Goal: Navigation & Orientation: Find specific page/section

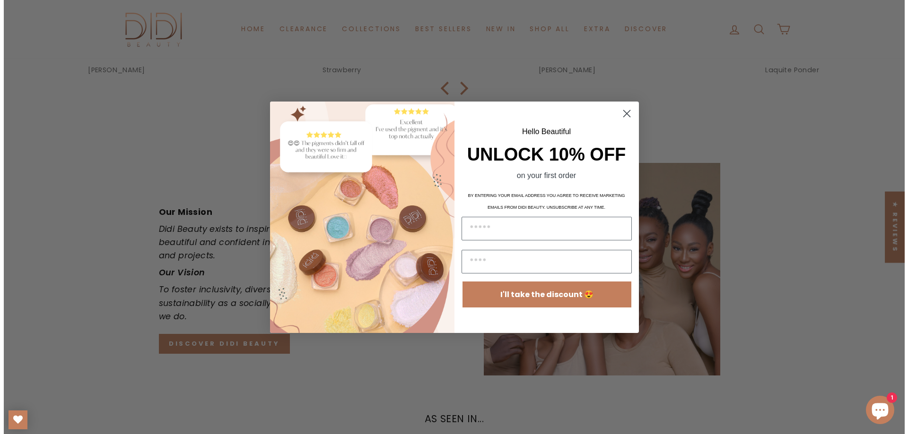
scroll to position [1844, 0]
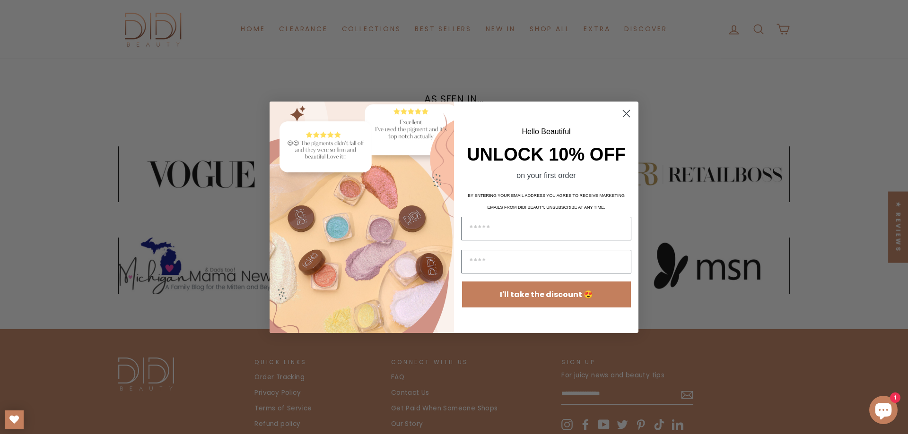
click at [629, 112] on circle "Close dialog" at bounding box center [626, 113] width 16 height 16
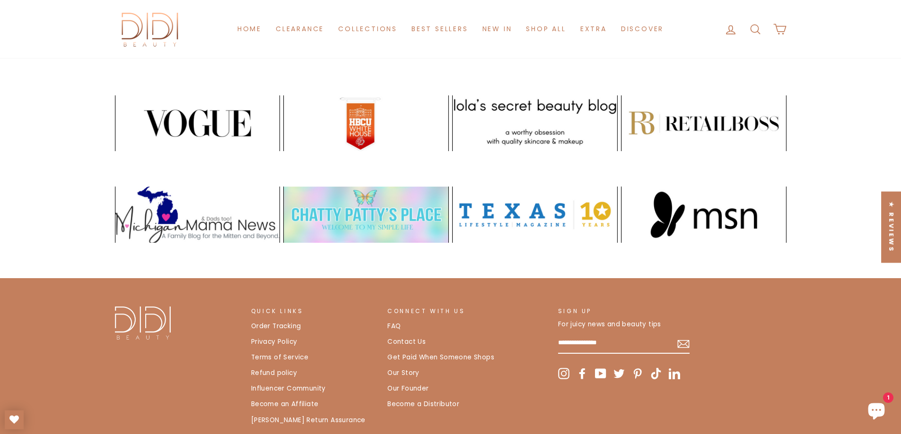
scroll to position [1986, 0]
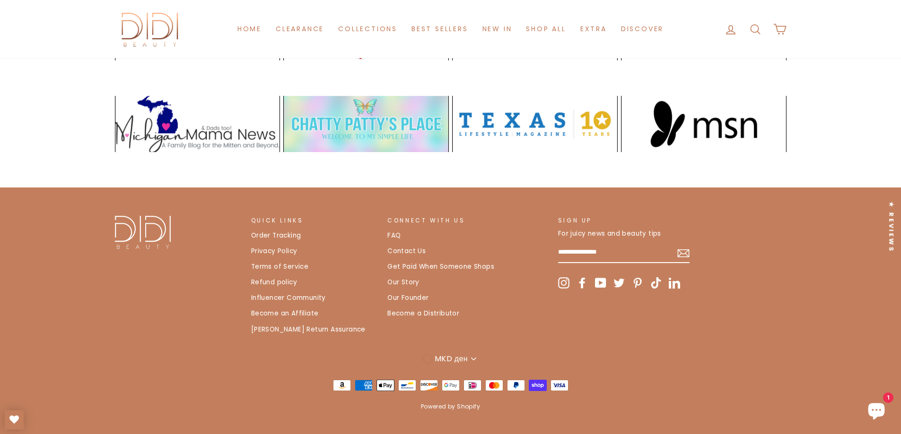
click at [565, 286] on icon at bounding box center [564, 282] width 7 height 7
click at [278, 321] on link "Become an Affiliate" at bounding box center [285, 314] width 68 height 14
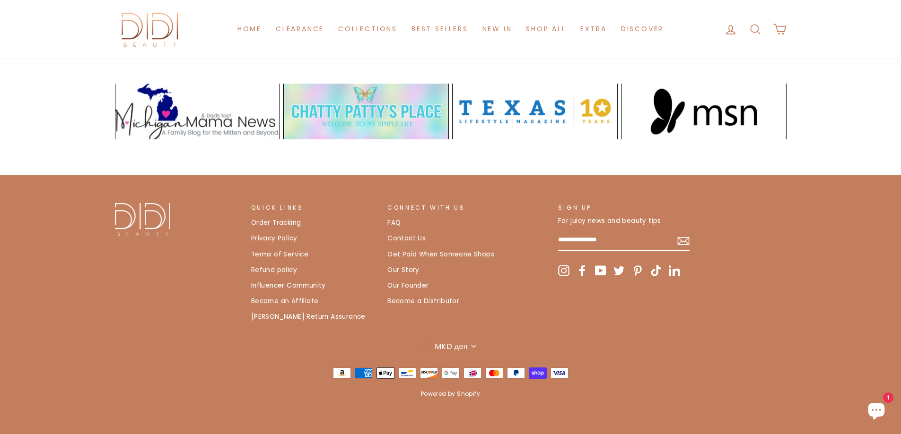
scroll to position [1997, 0]
click at [288, 287] on link "Influencer Community" at bounding box center [288, 286] width 75 height 14
click at [276, 303] on link "Become an Affiliate" at bounding box center [285, 302] width 68 height 14
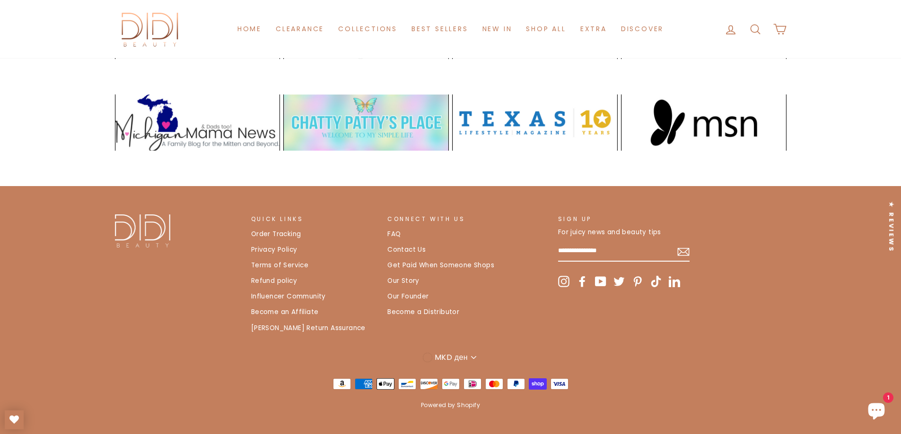
scroll to position [2008, 0]
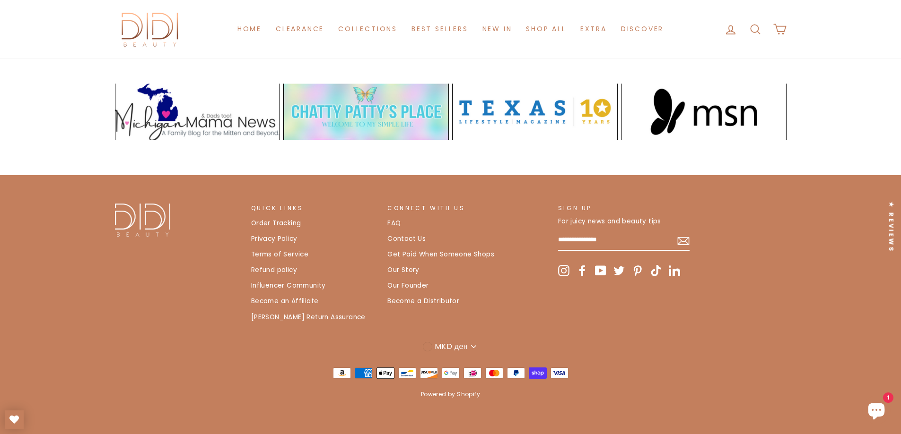
click at [411, 236] on link "Contact Us" at bounding box center [406, 239] width 38 height 14
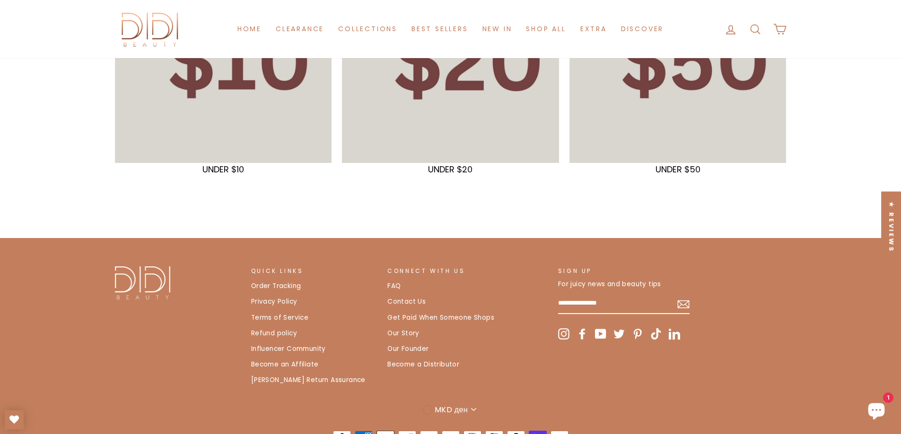
scroll to position [303, 0]
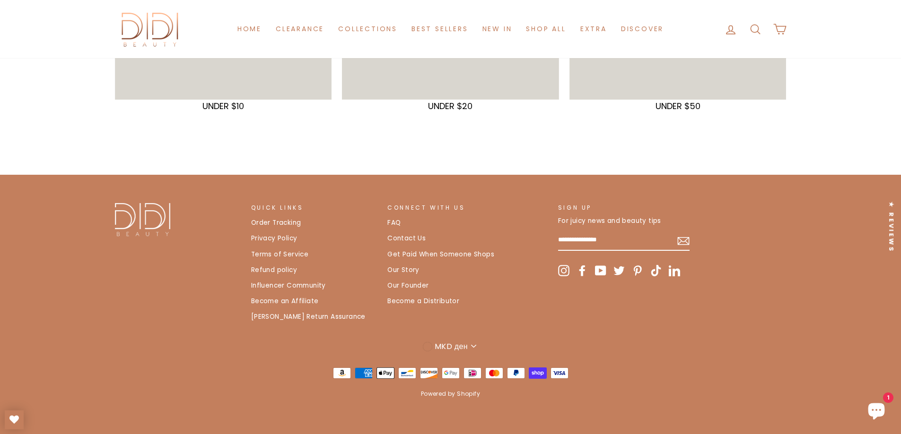
click at [401, 235] on link "Contact Us" at bounding box center [406, 239] width 38 height 14
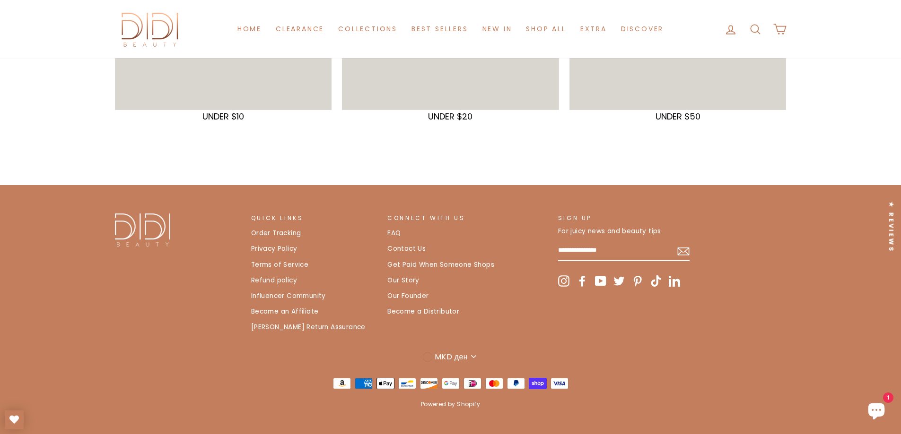
scroll to position [303, 0]
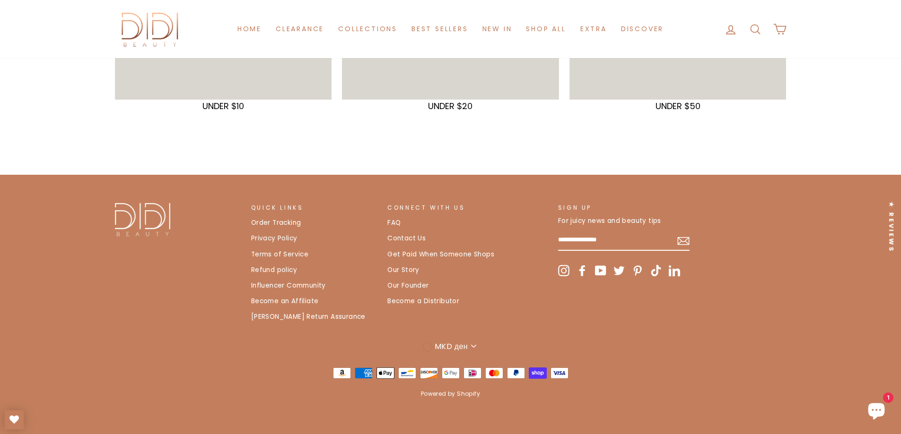
click at [468, 253] on link "Get Paid When Someone Shops" at bounding box center [440, 255] width 107 height 14
click at [400, 236] on link "Contact Us" at bounding box center [406, 239] width 38 height 14
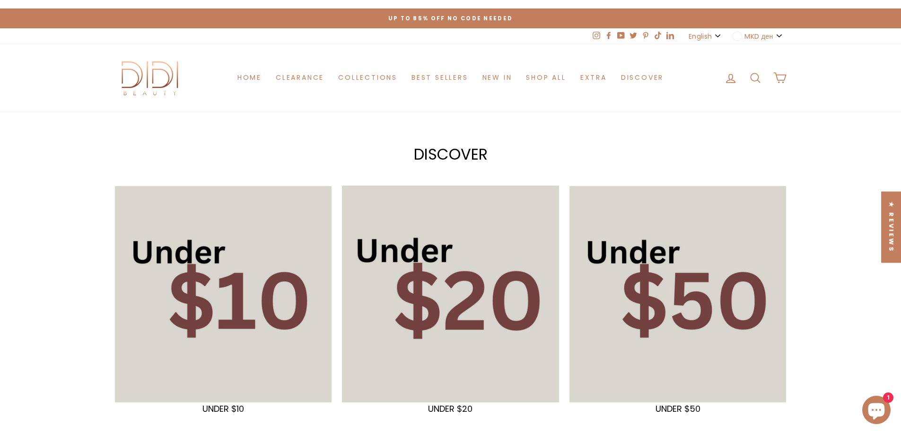
click at [477, 314] on div at bounding box center [450, 294] width 223 height 223
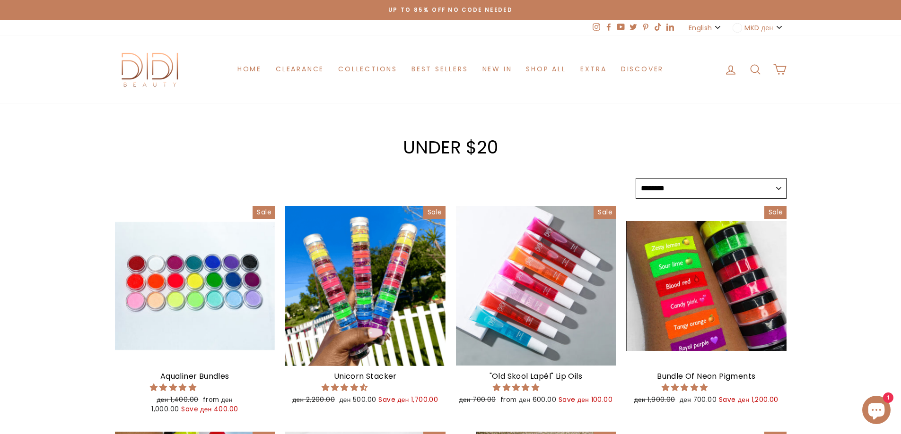
select select "******"
